Goal: Task Accomplishment & Management: Manage account settings

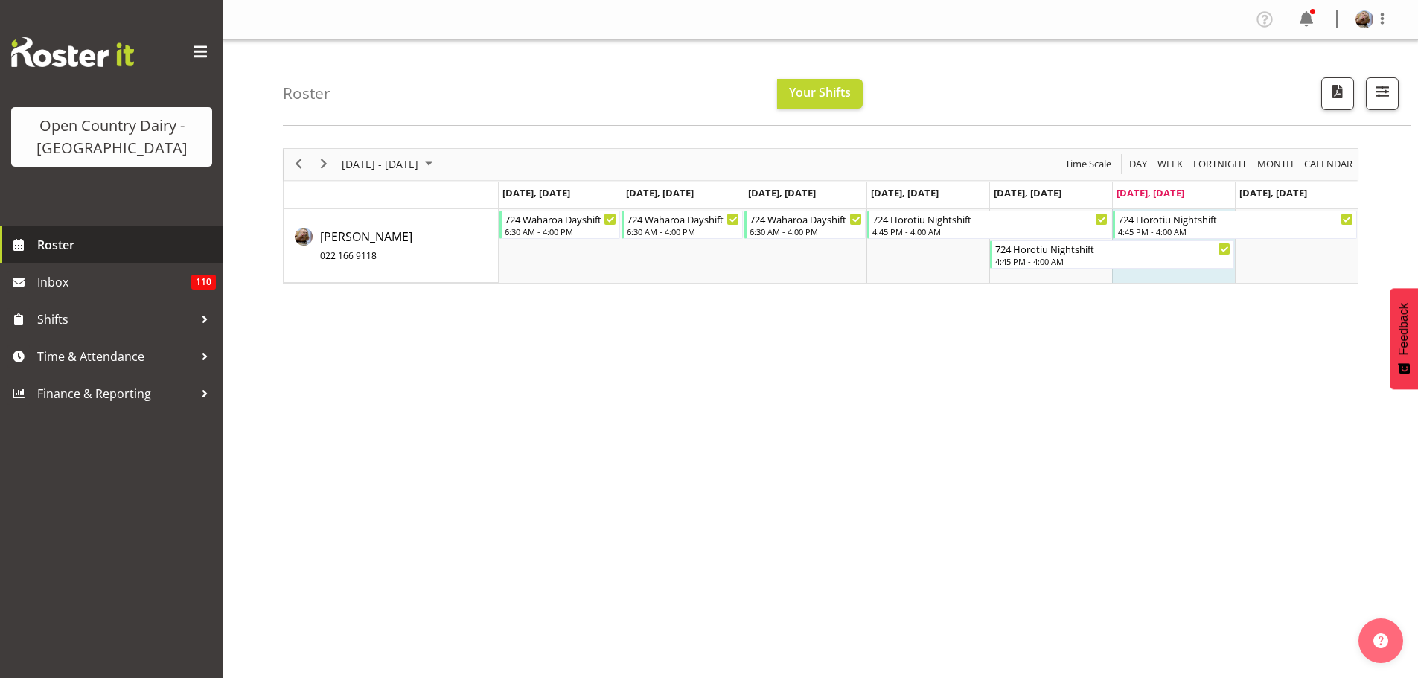
click at [51, 242] on span "Roster" at bounding box center [126, 245] width 179 height 22
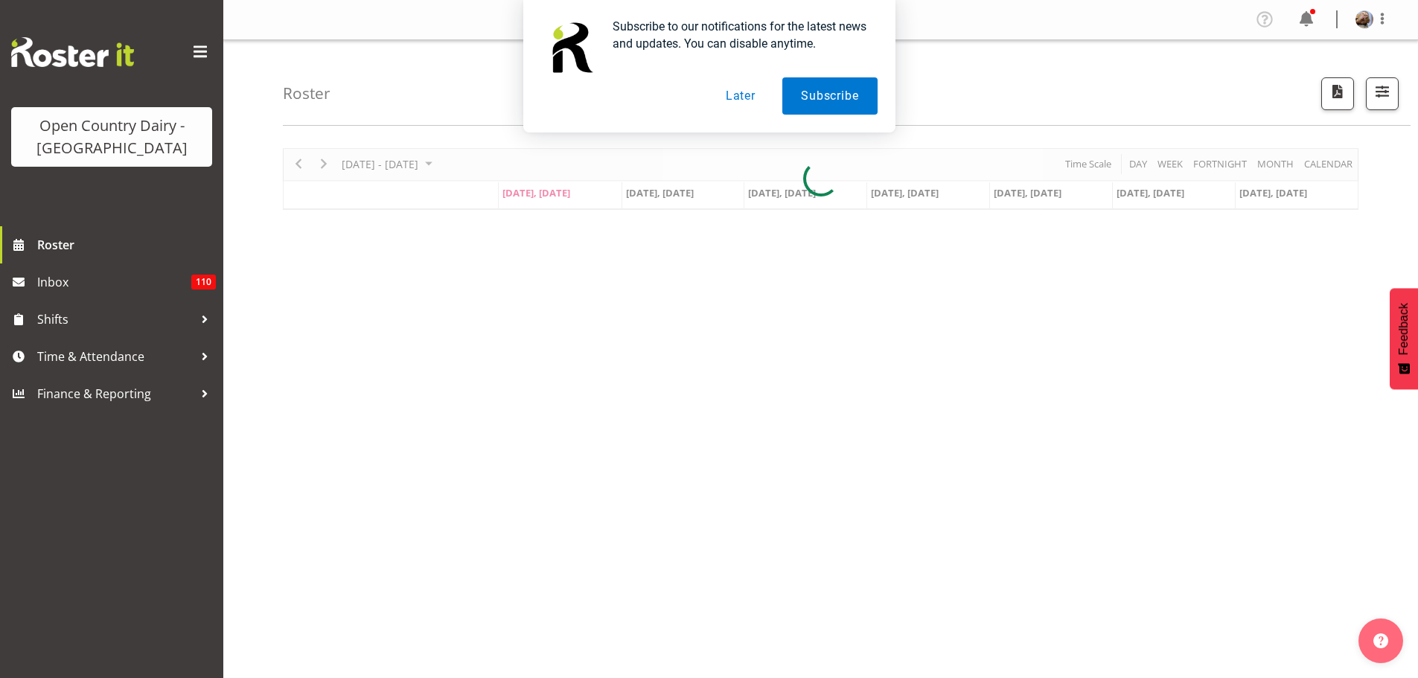
click at [743, 95] on button "Later" at bounding box center [740, 95] width 67 height 37
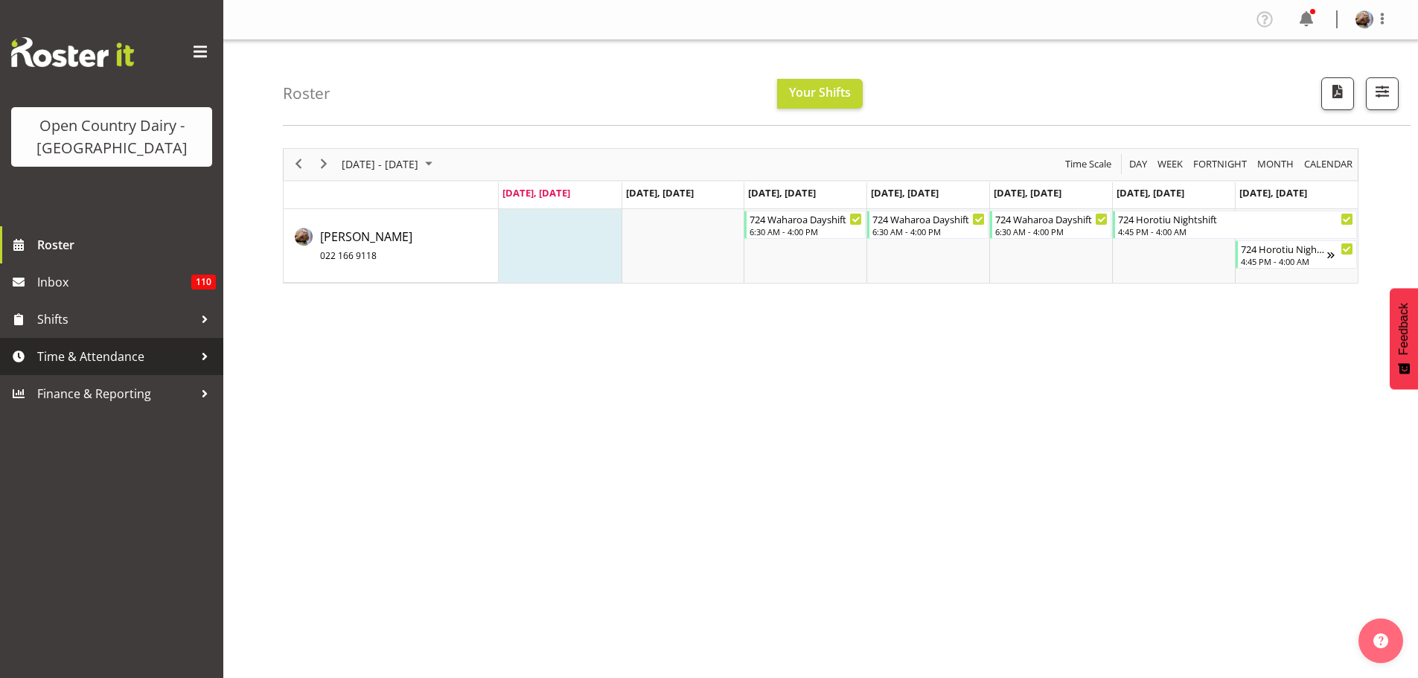
click at [63, 354] on span "Time & Attendance" at bounding box center [115, 356] width 156 height 22
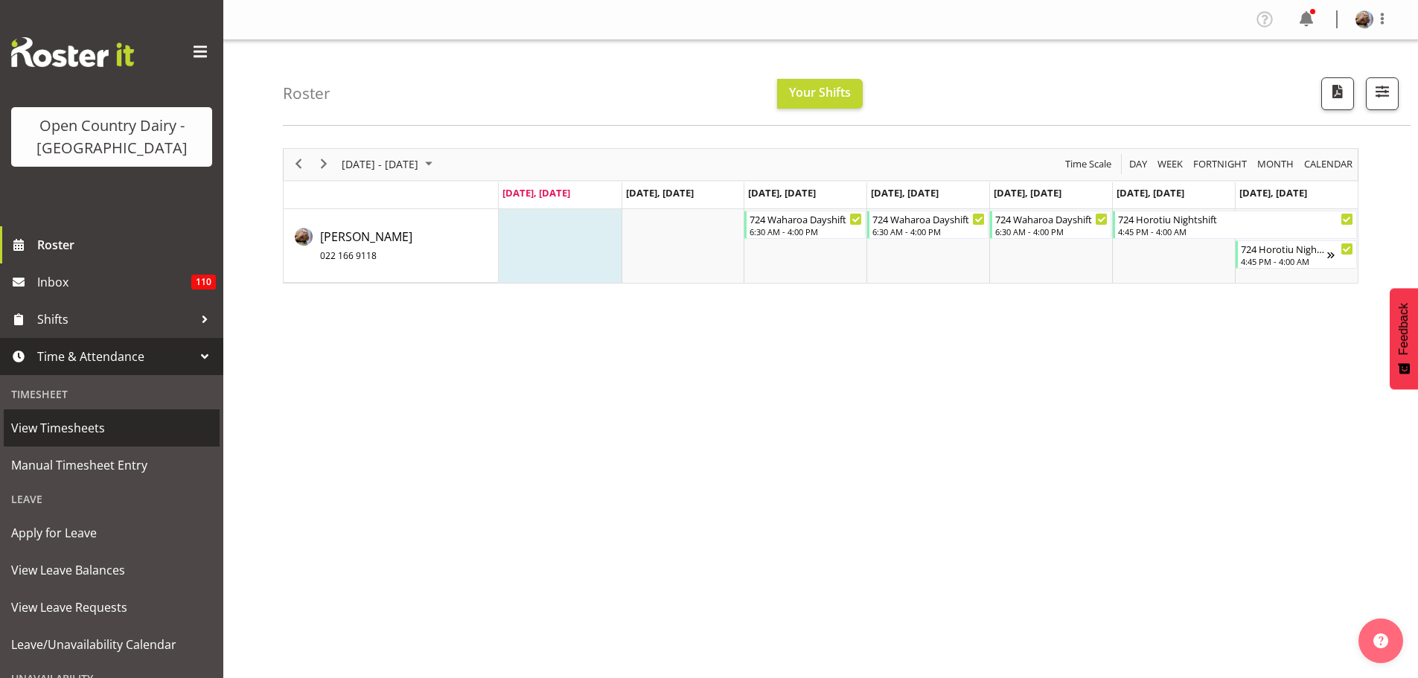
click at [66, 429] on span "View Timesheets" at bounding box center [111, 428] width 201 height 22
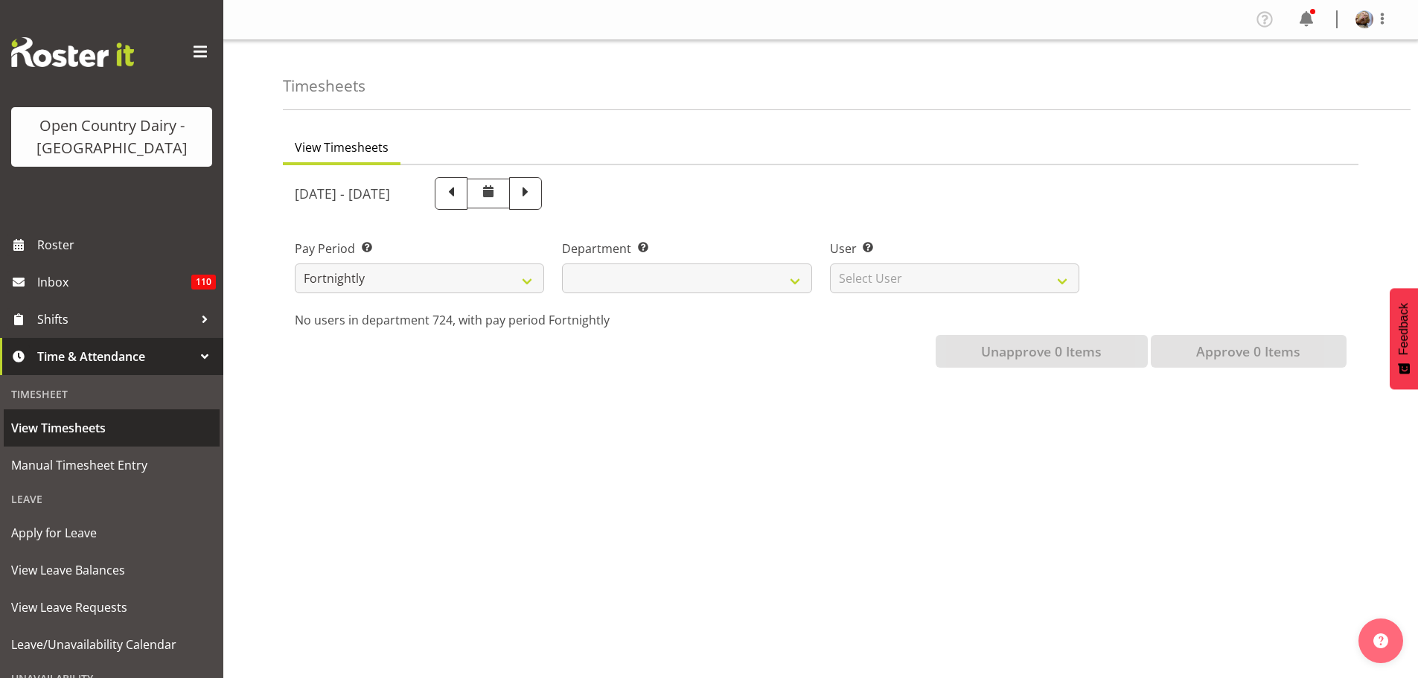
select select
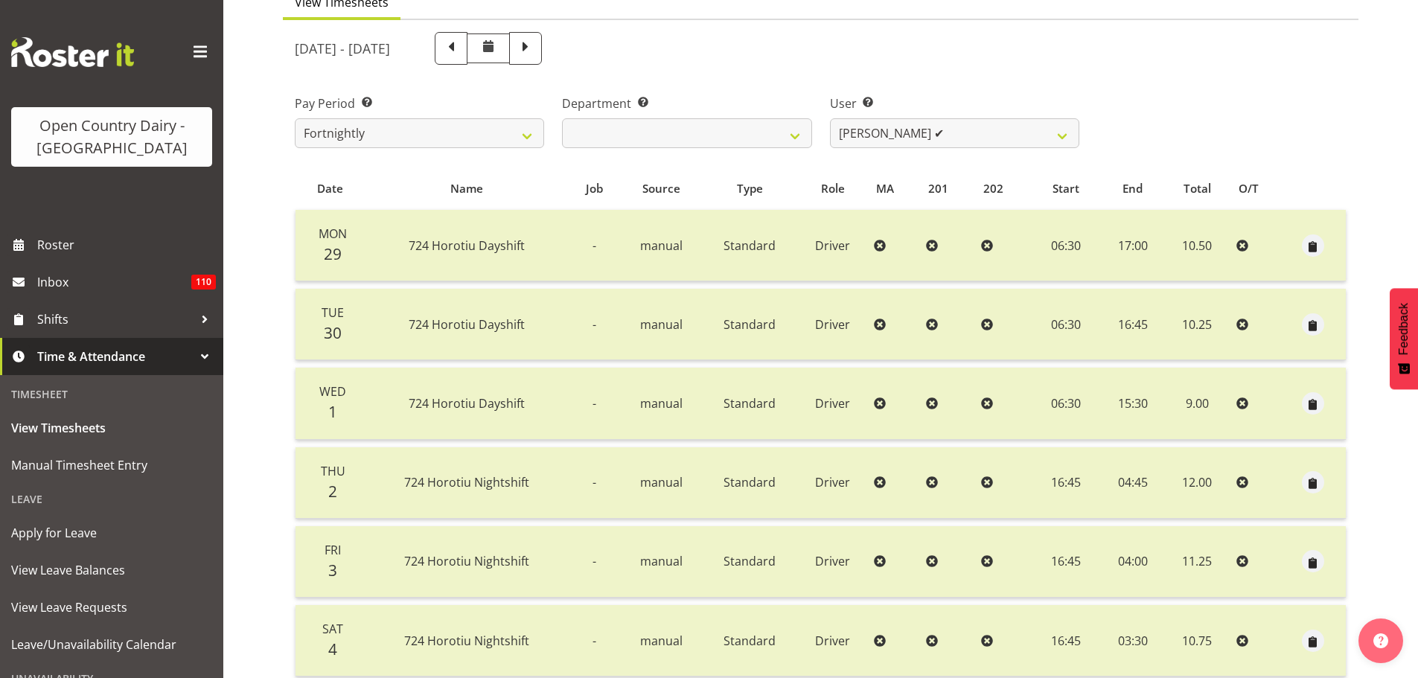
scroll to position [298, 0]
